Goal: Use online tool/utility: Utilize a website feature to perform a specific function

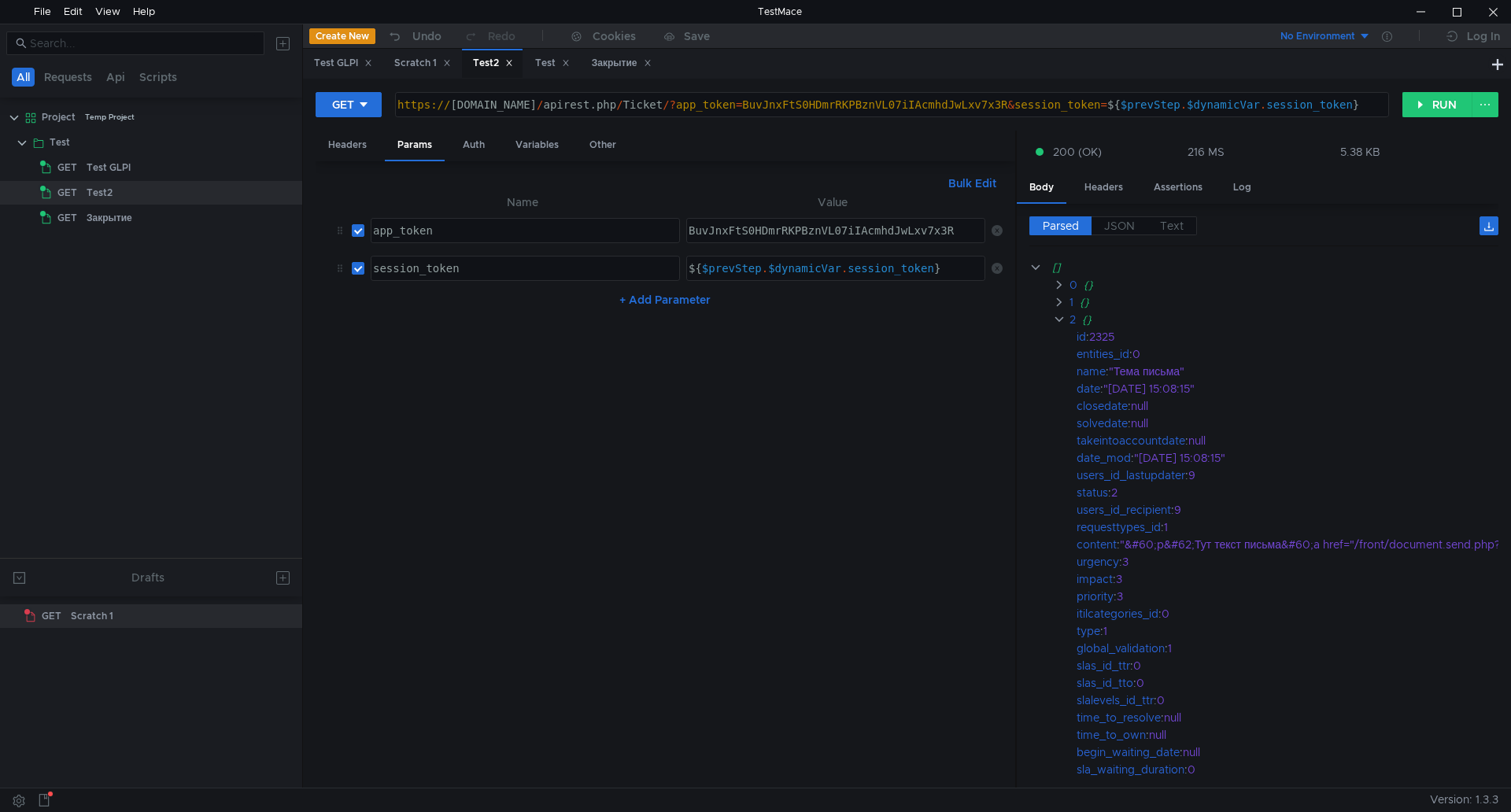
scroll to position [0, 2861]
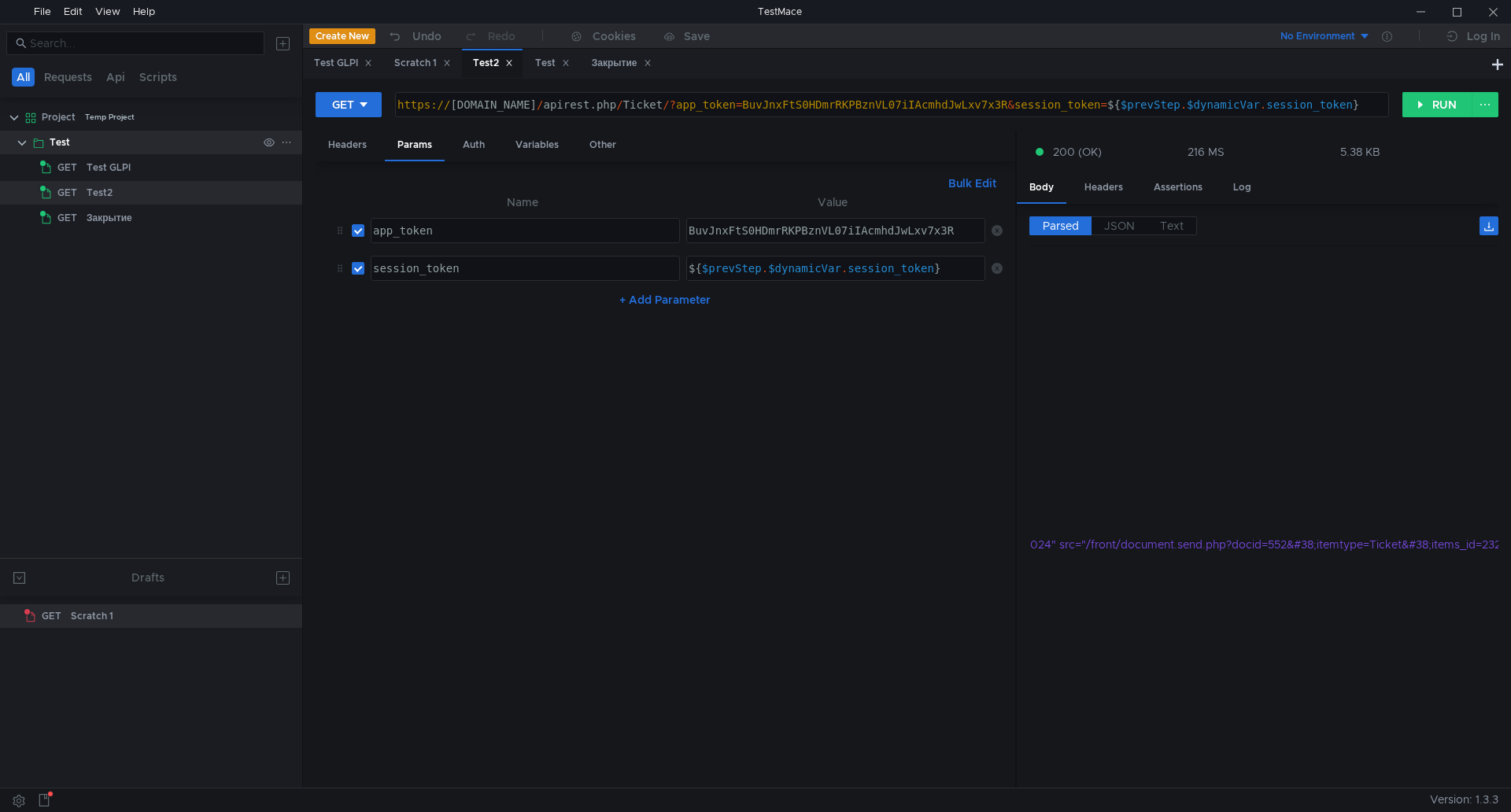
click at [111, 151] on div "Test" at bounding box center [153, 143] width 208 height 24
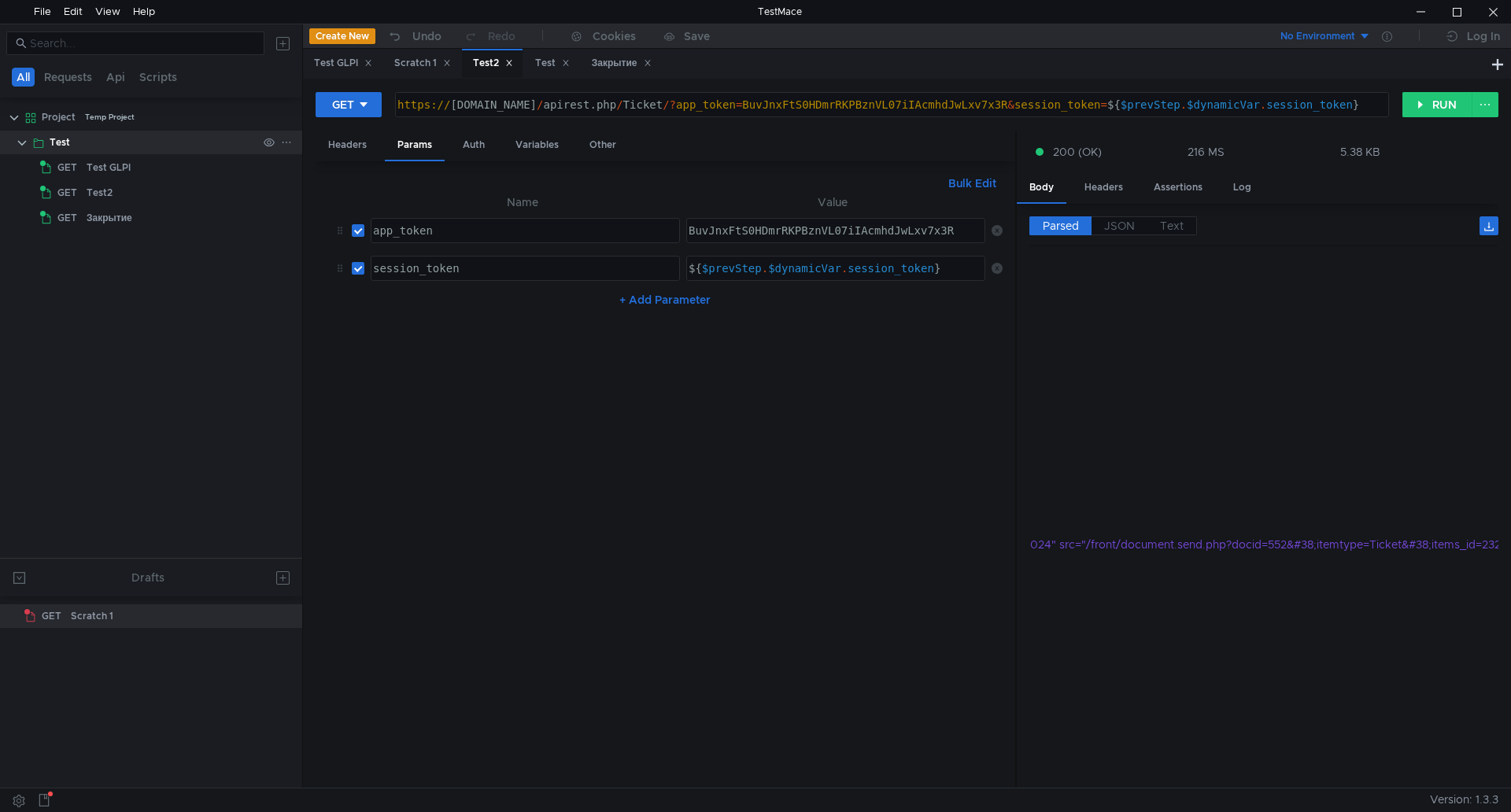
click at [111, 151] on div "Test" at bounding box center [153, 143] width 208 height 24
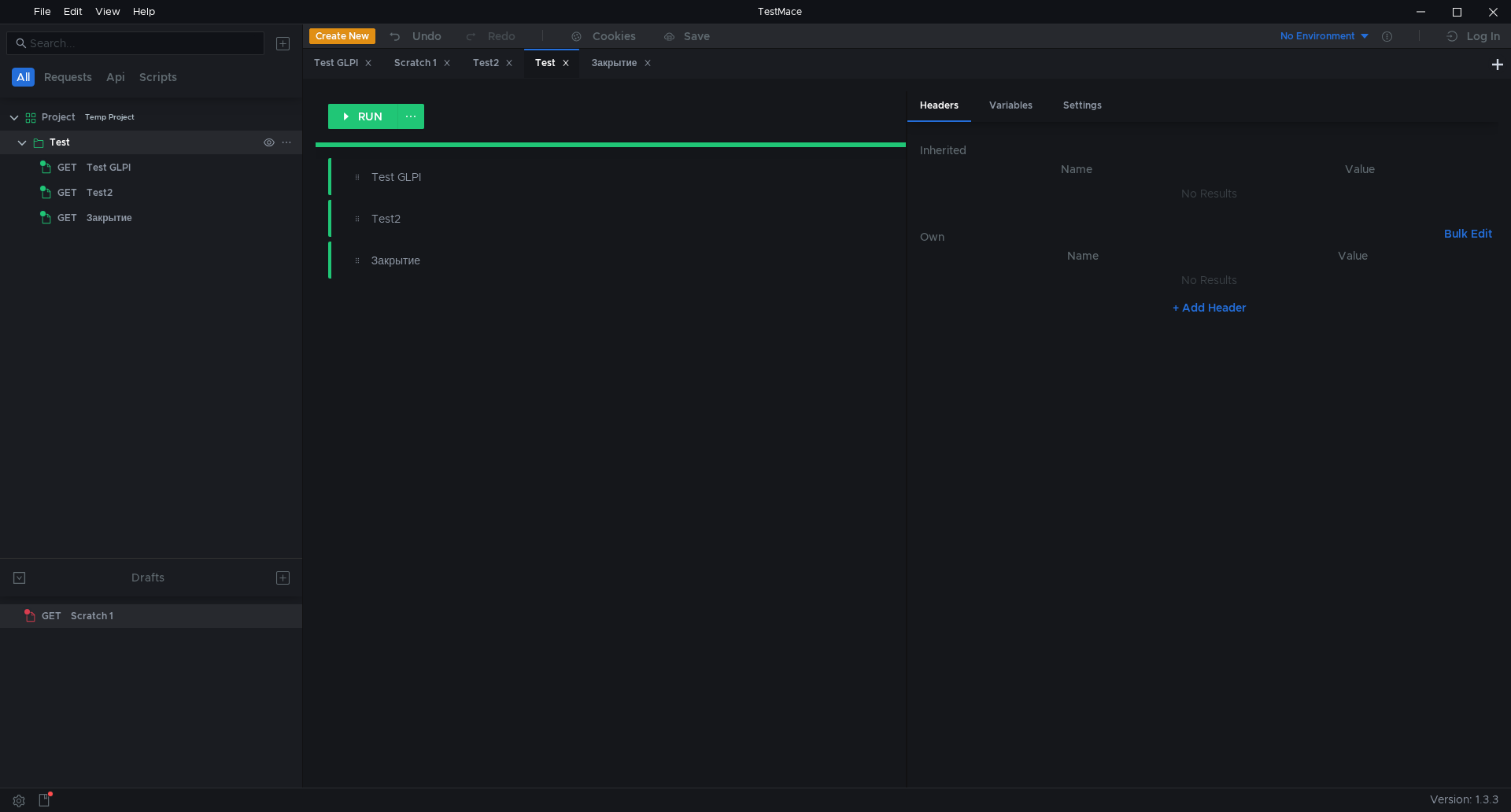
click at [111, 151] on div "Test" at bounding box center [153, 143] width 208 height 24
click at [369, 111] on button "RUN" at bounding box center [363, 116] width 70 height 26
click at [103, 167] on div "Test GLPI" at bounding box center [108, 168] width 44 height 24
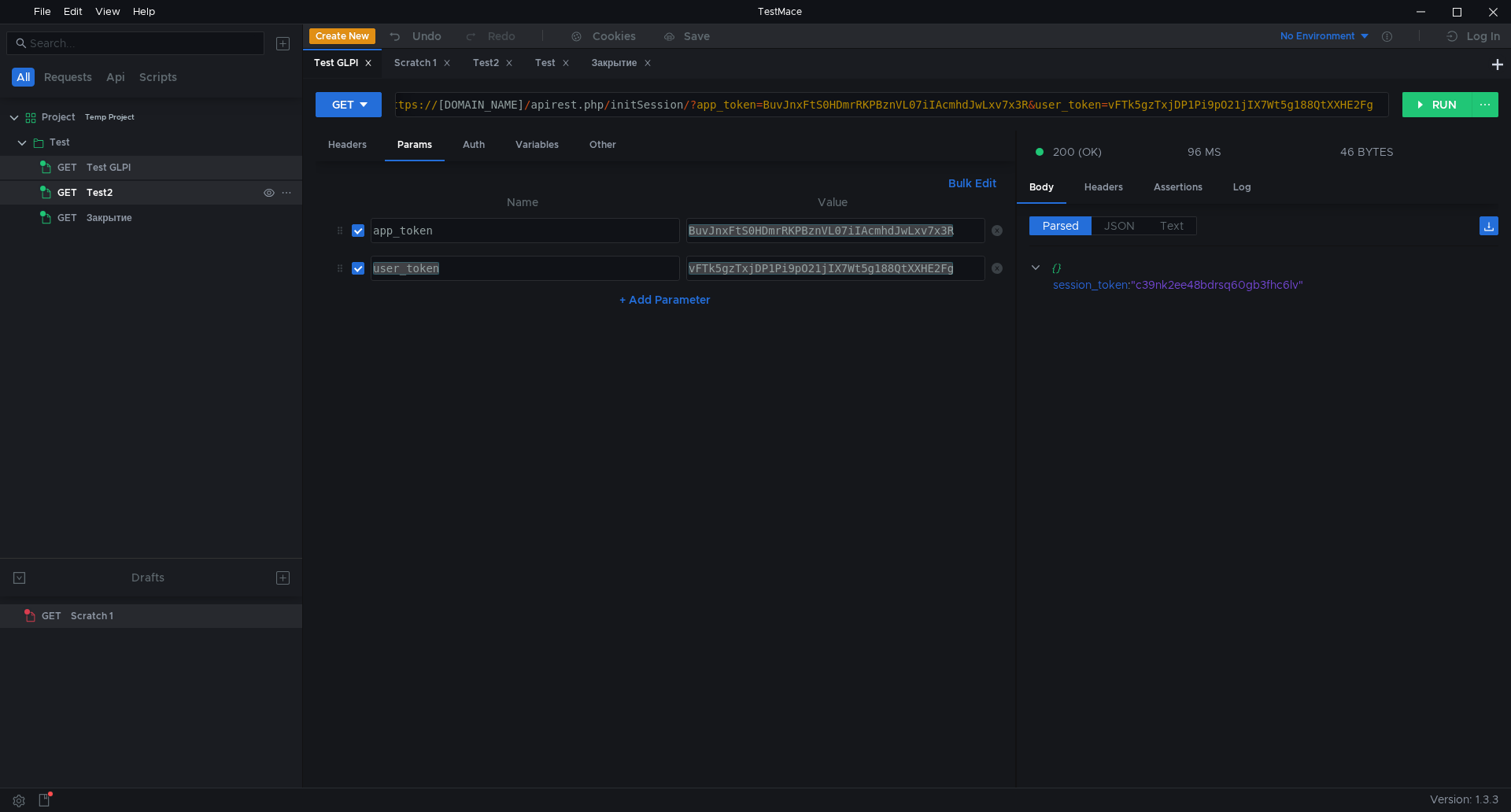
click at [96, 197] on div "Test2" at bounding box center [100, 193] width 26 height 24
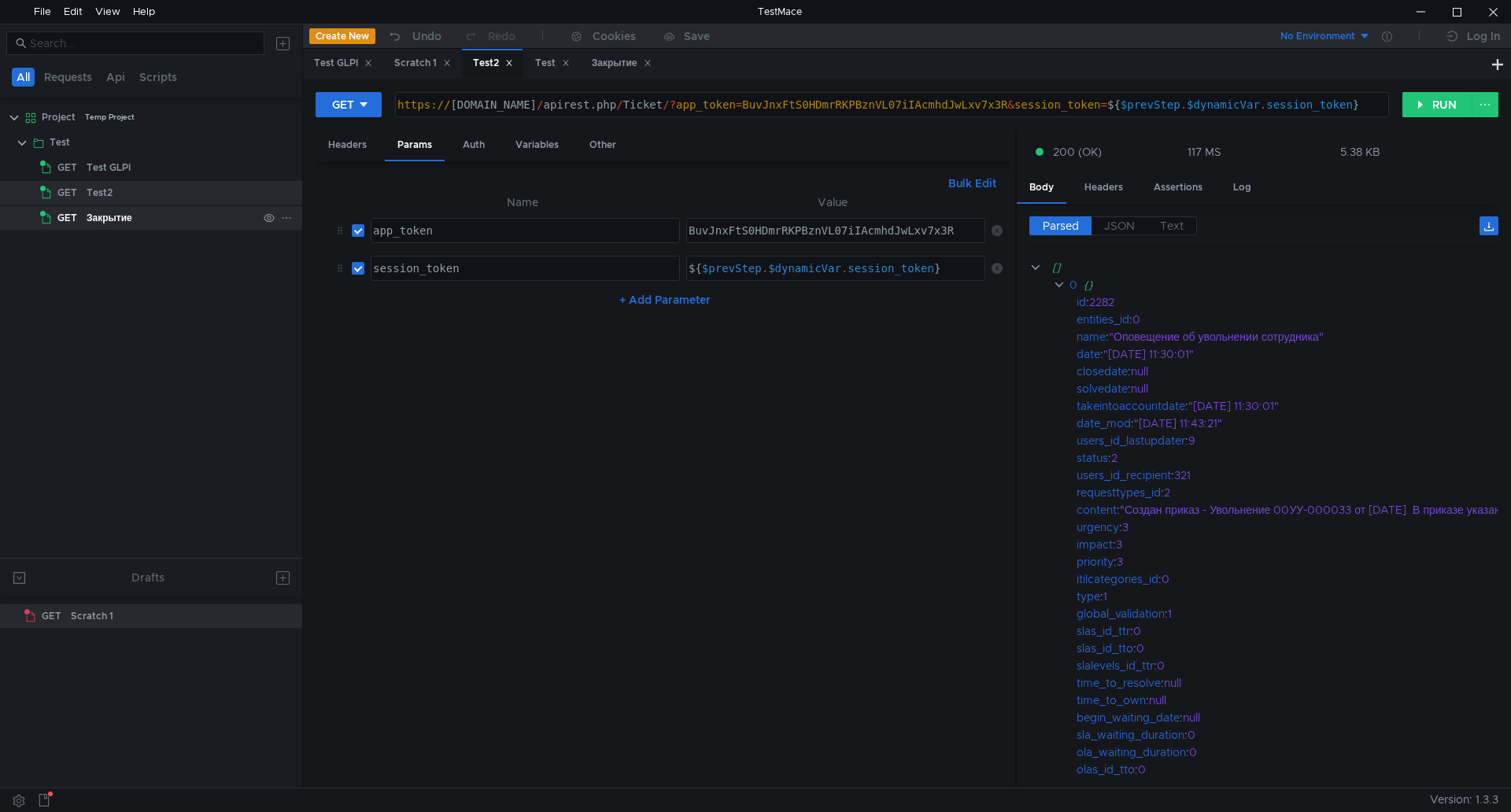
click at [98, 215] on div "Закрытие" at bounding box center [109, 218] width 45 height 24
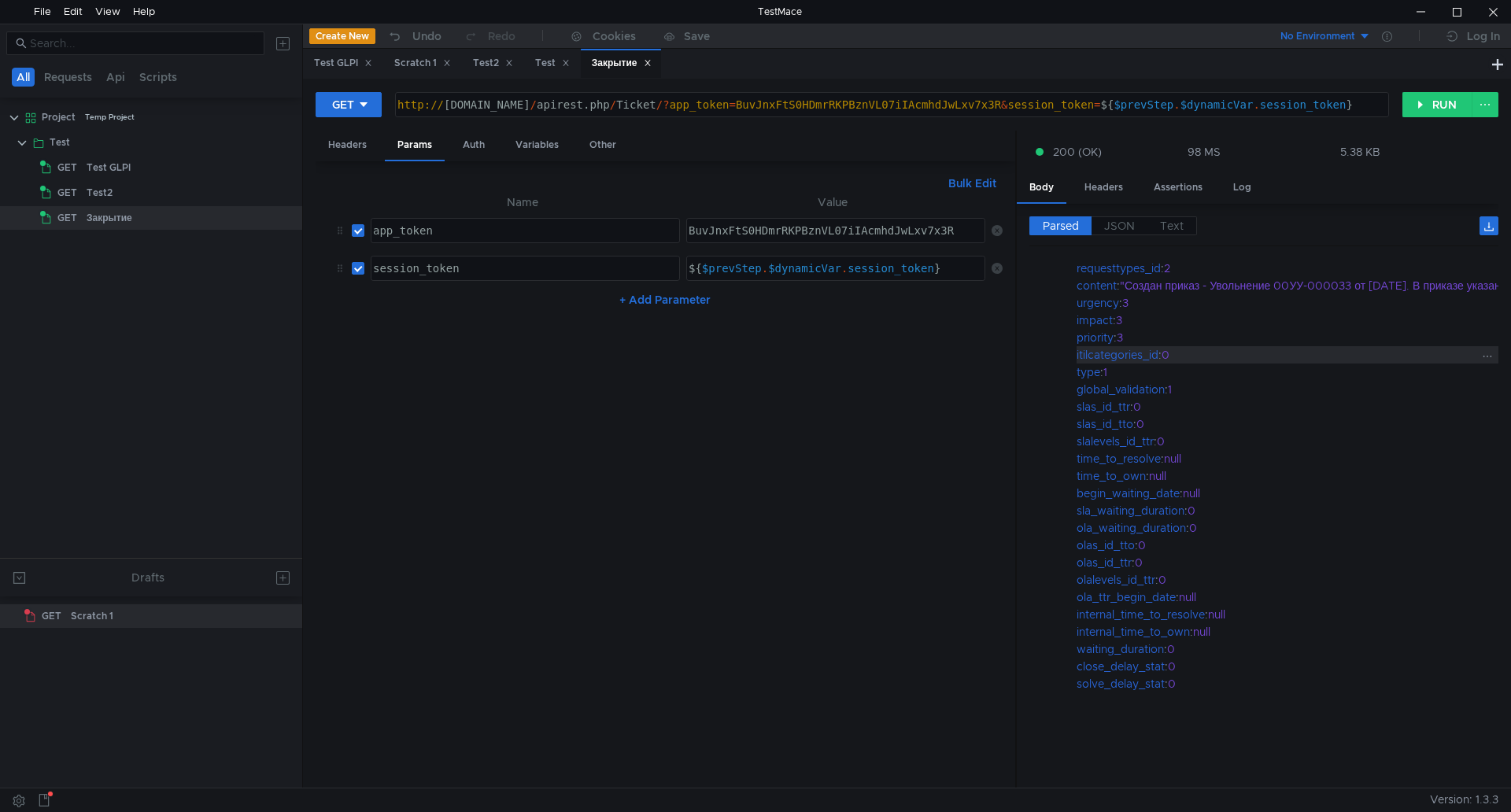
scroll to position [0, 0]
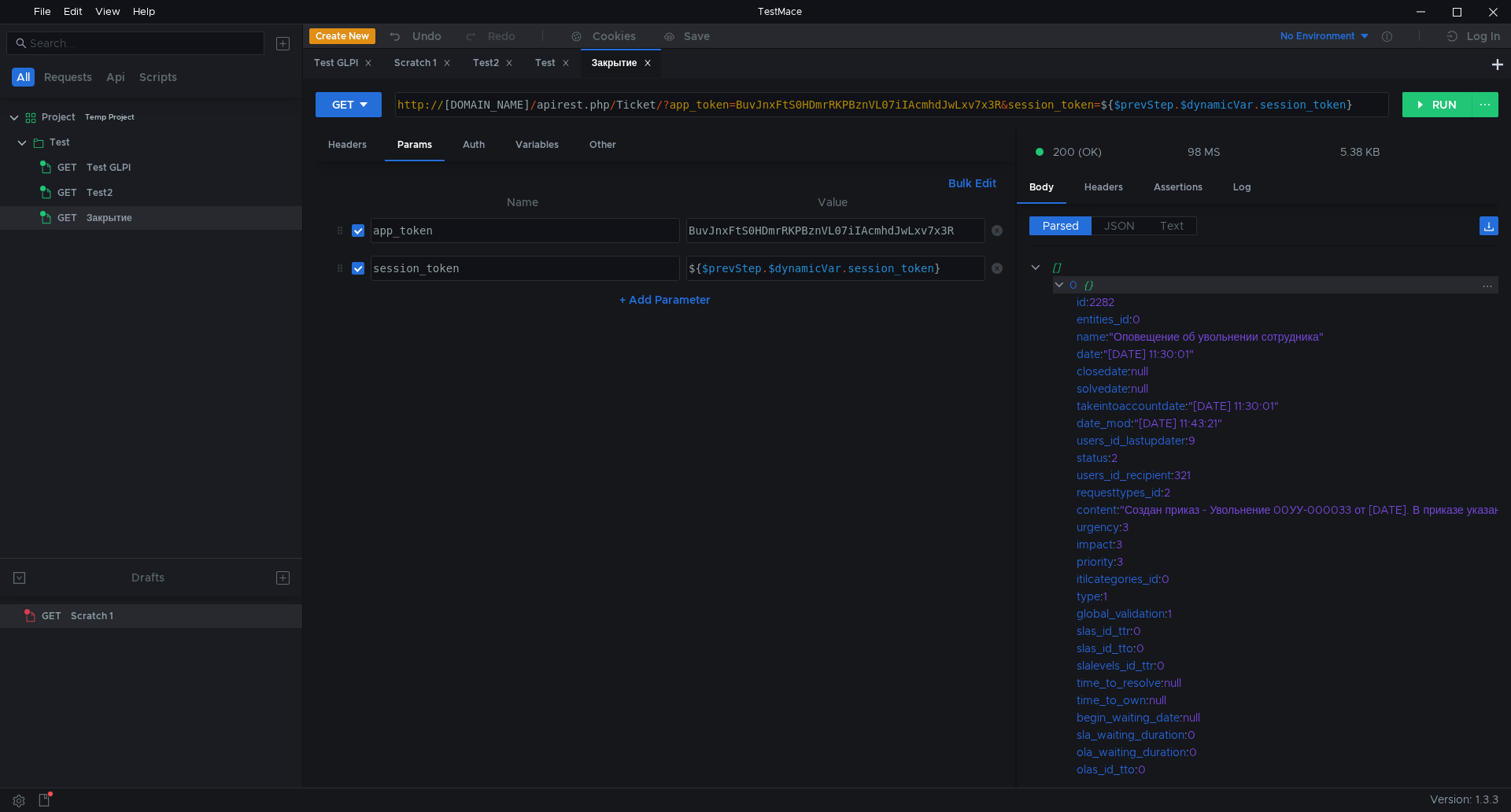
click at [1059, 280] on clr-icon at bounding box center [1060, 285] width 13 height 13
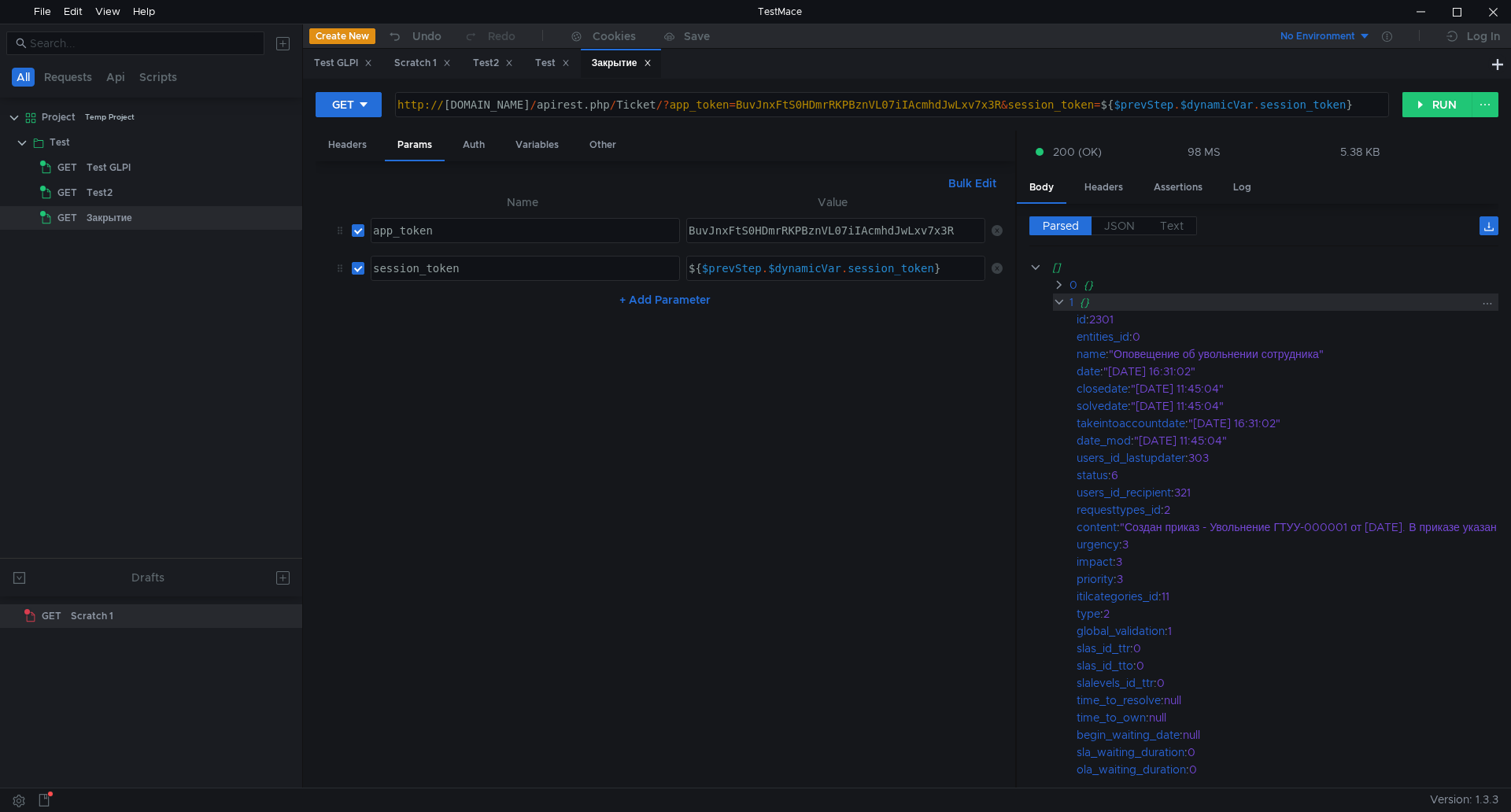
click at [1057, 297] on clr-icon at bounding box center [1060, 302] width 13 height 13
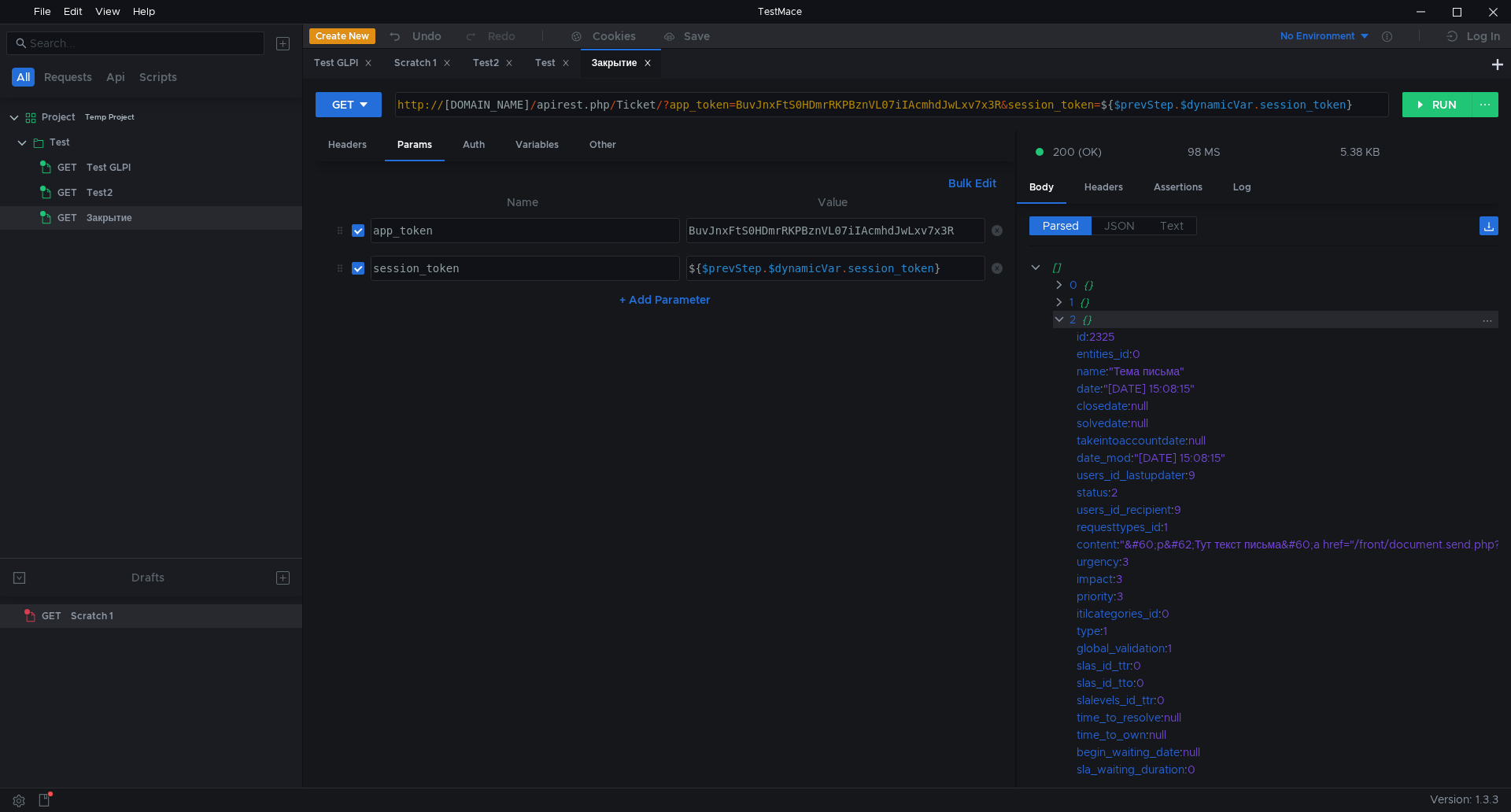
click at [1056, 319] on clr-icon at bounding box center [1060, 319] width 13 height 13
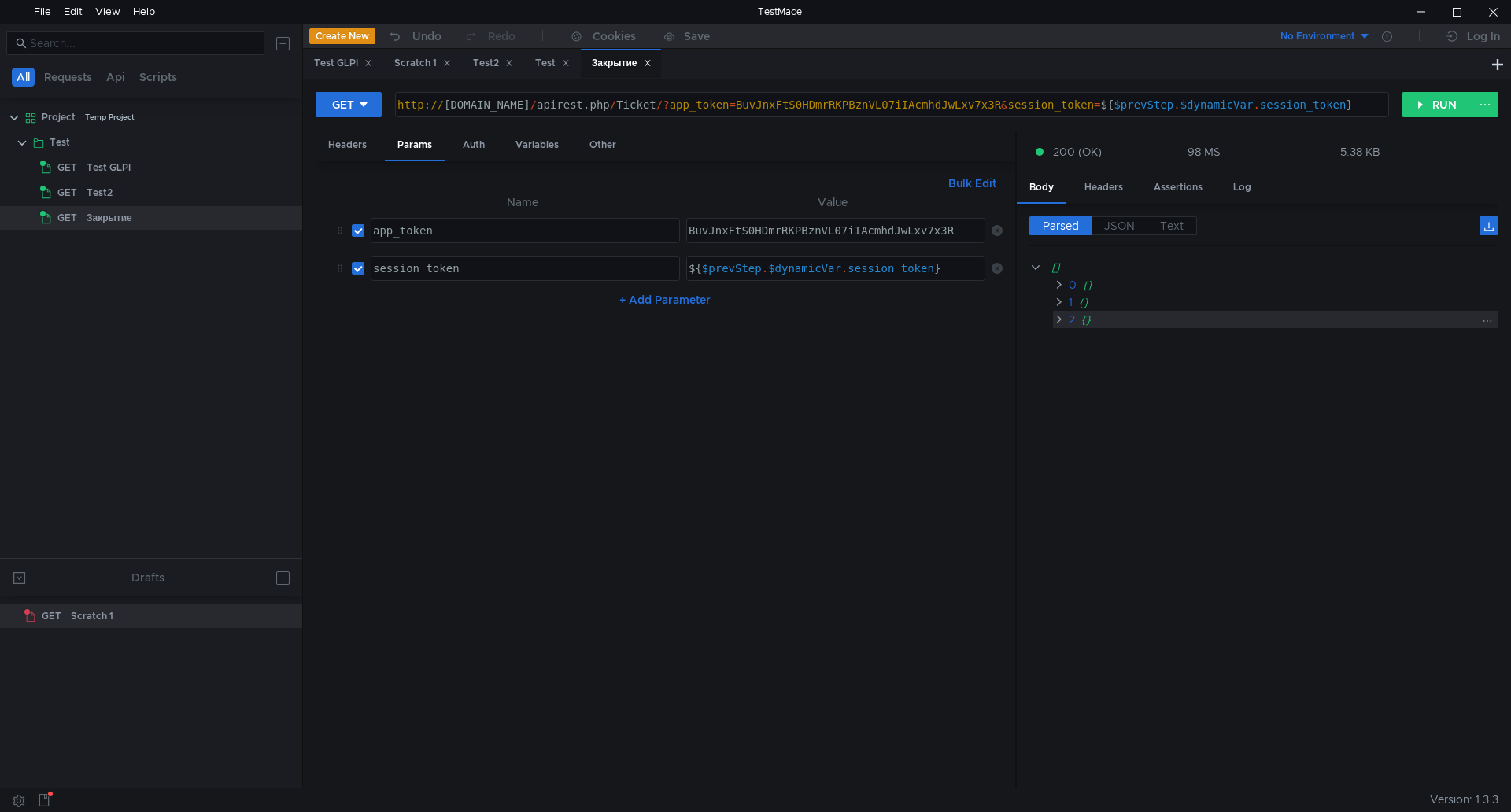
click at [1056, 321] on clr-icon at bounding box center [1060, 319] width 12 height 13
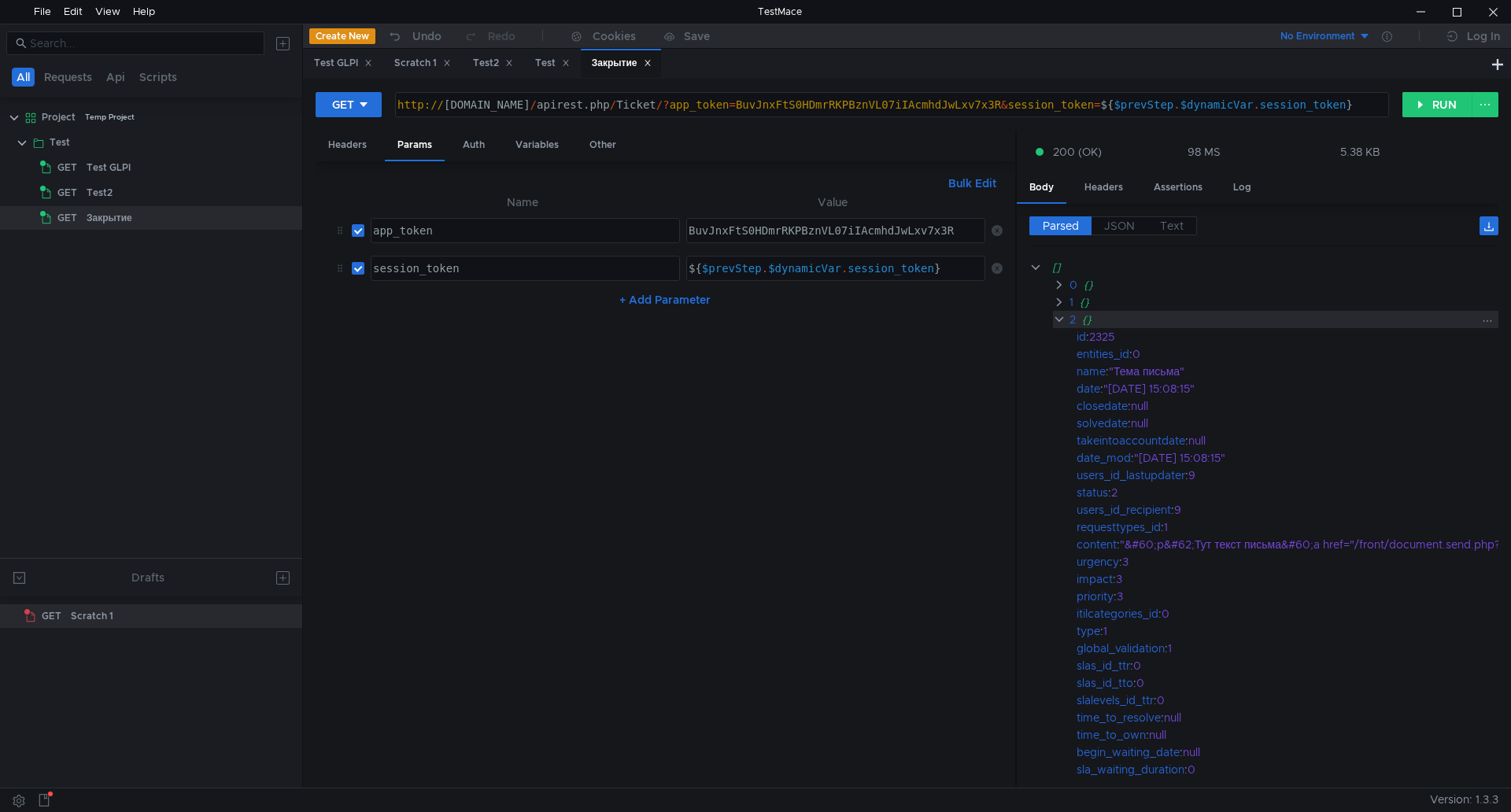
click at [1058, 318] on clr-icon at bounding box center [1060, 319] width 13 height 13
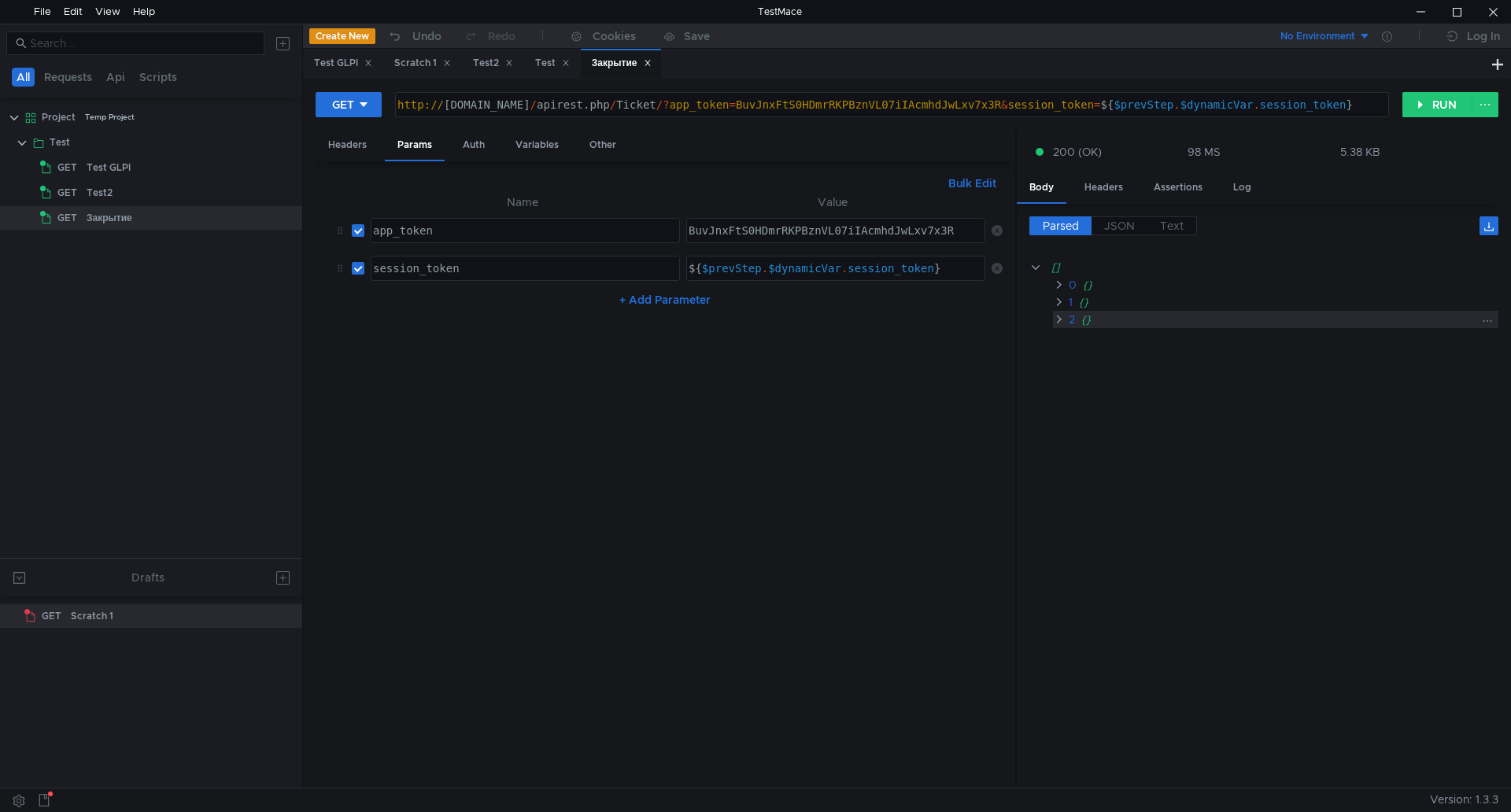
click at [1058, 321] on clr-icon at bounding box center [1060, 319] width 12 height 13
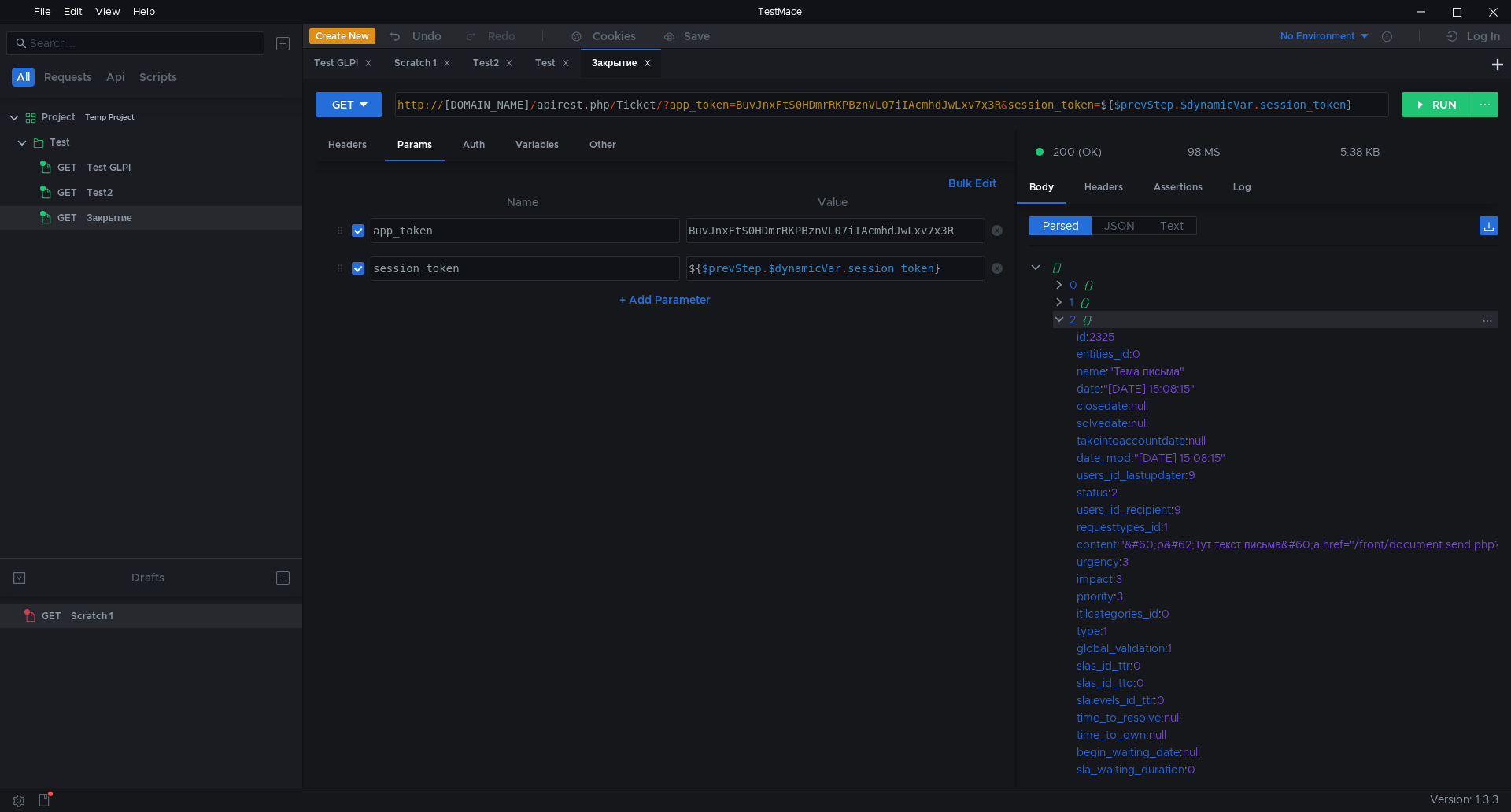
click at [1058, 321] on clr-icon at bounding box center [1060, 319] width 13 height 13
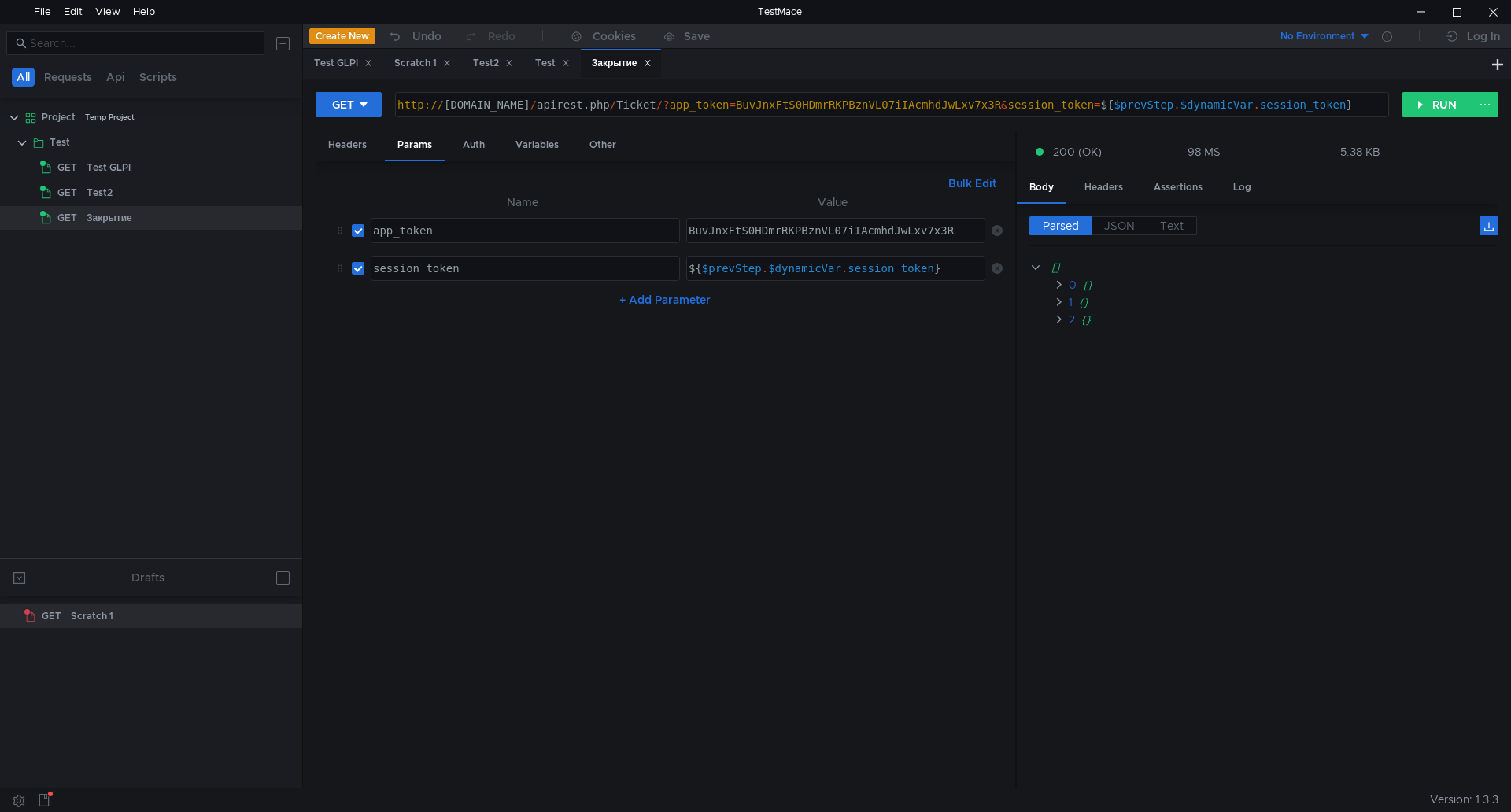
click at [769, 461] on nz-table "Name Value app_token הההההההההההההההההההההההההההההההההההההההההההההההההההההההההה…" at bounding box center [665, 485] width 674 height 583
click at [834, 432] on nz-table "Name Value app_token הההההההההההההההההההההההההההההההההההההההההההההההההההההההההה…" at bounding box center [665, 485] width 674 height 583
click at [1419, 4] on div at bounding box center [1420, 12] width 36 height 24
